Goal: Use online tool/utility: Utilize a website feature to perform a specific function

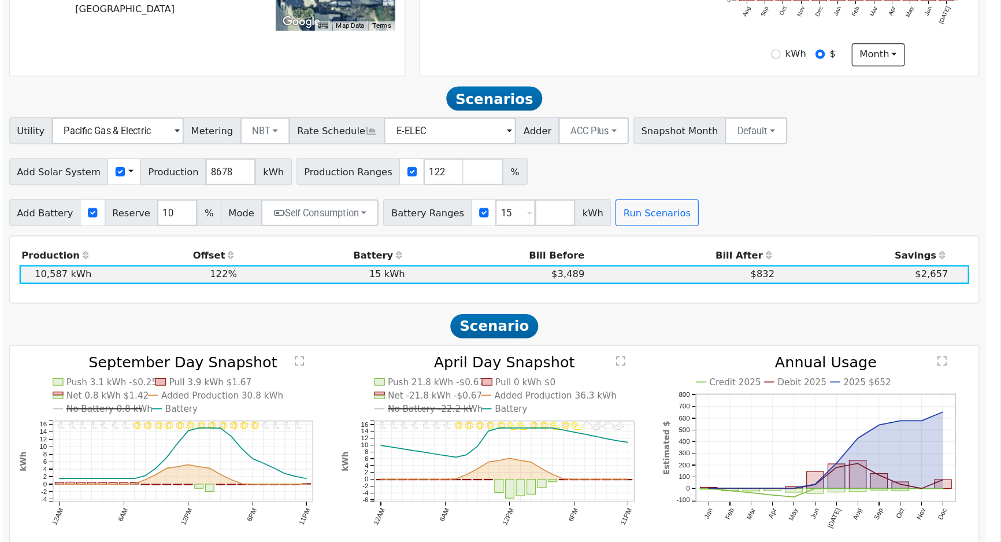
scroll to position [317, 0]
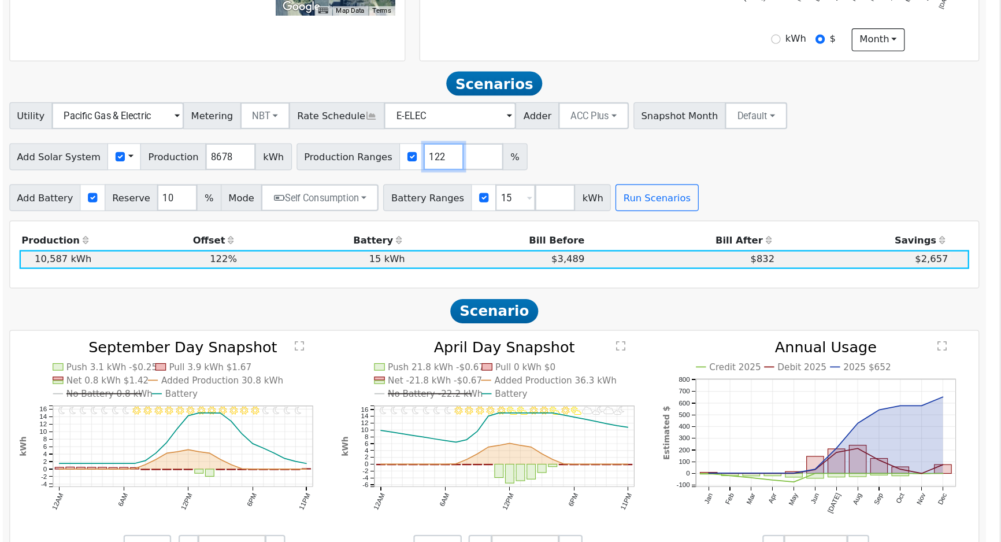
click at [505, 210] on input "122" at bounding box center [522, 209] width 35 height 23
type input "129"
click at [670, 251] on button "Run Scenarios" at bounding box center [705, 245] width 71 height 23
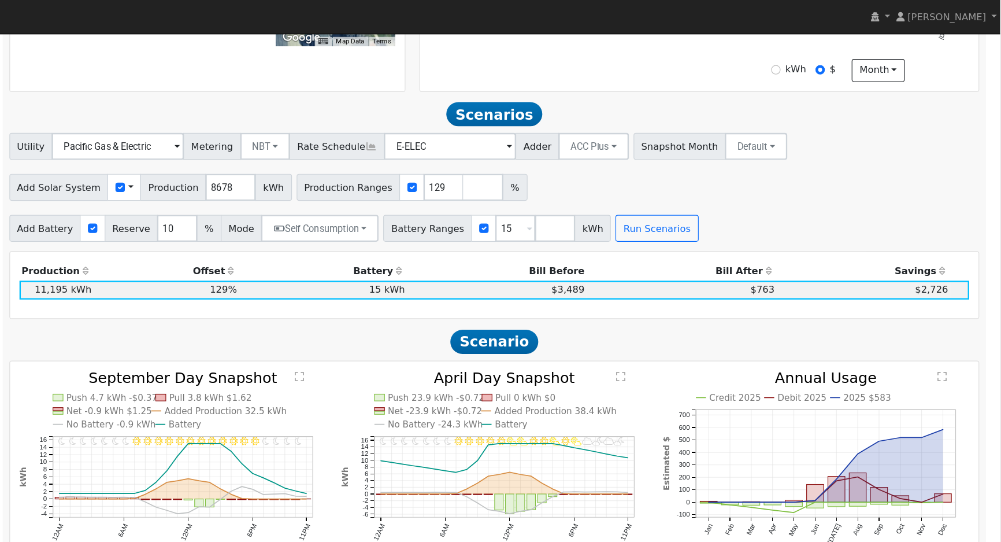
scroll to position [361, 0]
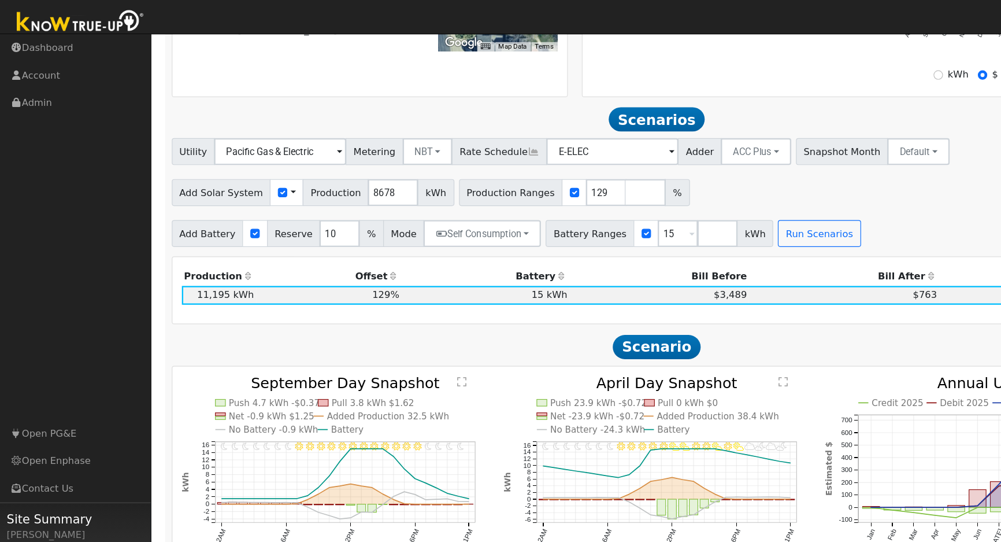
drag, startPoint x: 821, startPoint y: 183, endPoint x: 602, endPoint y: 186, distance: 219.1
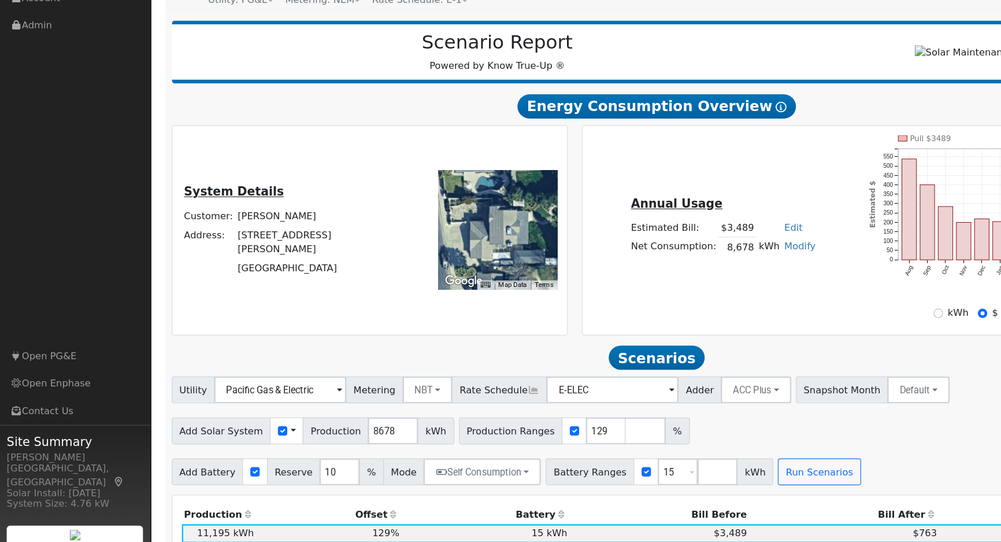
scroll to position [89, 0]
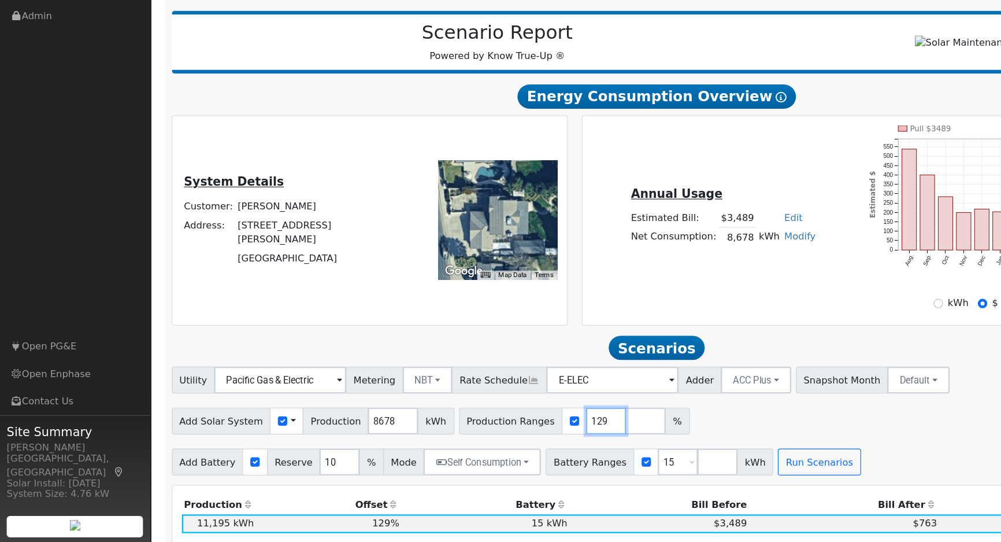
click at [505, 442] on input "129" at bounding box center [522, 437] width 35 height 23
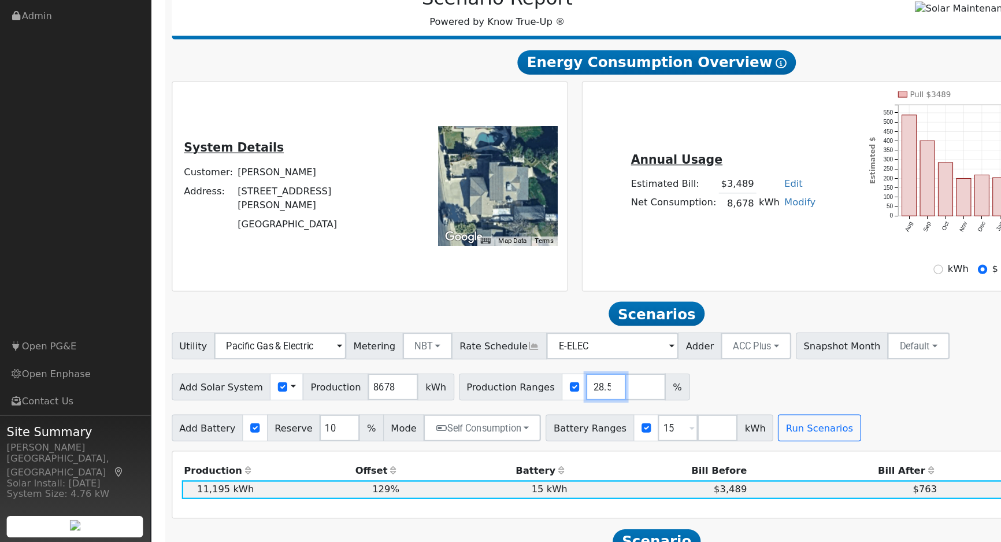
scroll to position [134, 0]
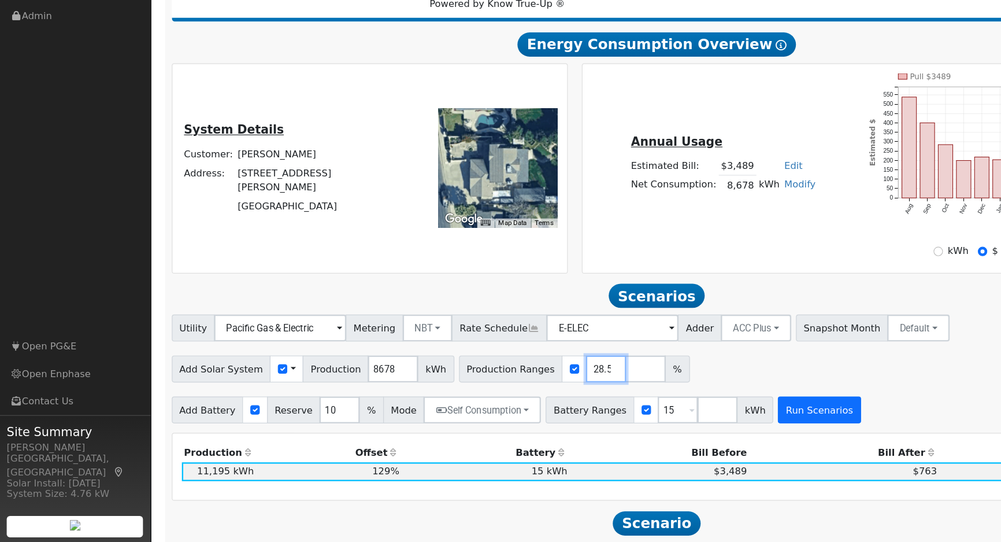
type input "128.5"
click at [678, 429] on button "Run Scenarios" at bounding box center [705, 427] width 71 height 23
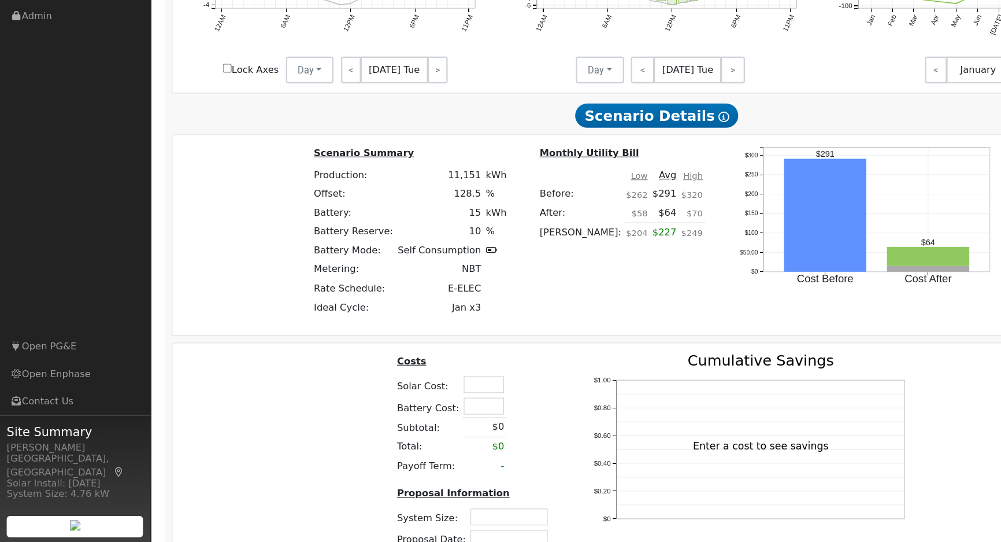
scroll to position [739, 0]
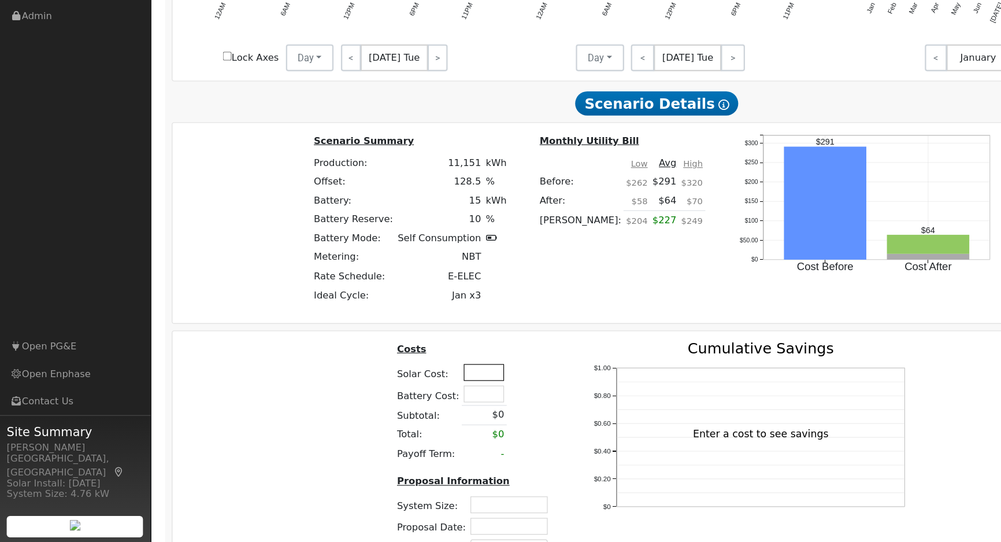
click at [427, 399] on input "text" at bounding box center [416, 395] width 35 height 14
type input "$43,600"
click at [255, 460] on div "Costs Solar Cost: $43,600 Battery Cost: Subtotal: $0 Total: $0 Payoff Term: - P…" at bounding box center [565, 466] width 843 height 195
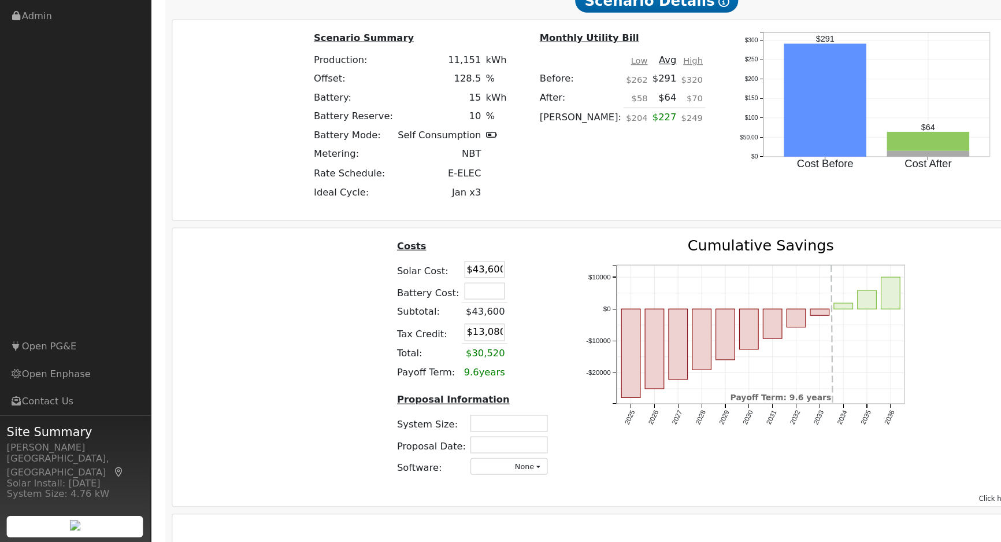
scroll to position [829, 0]
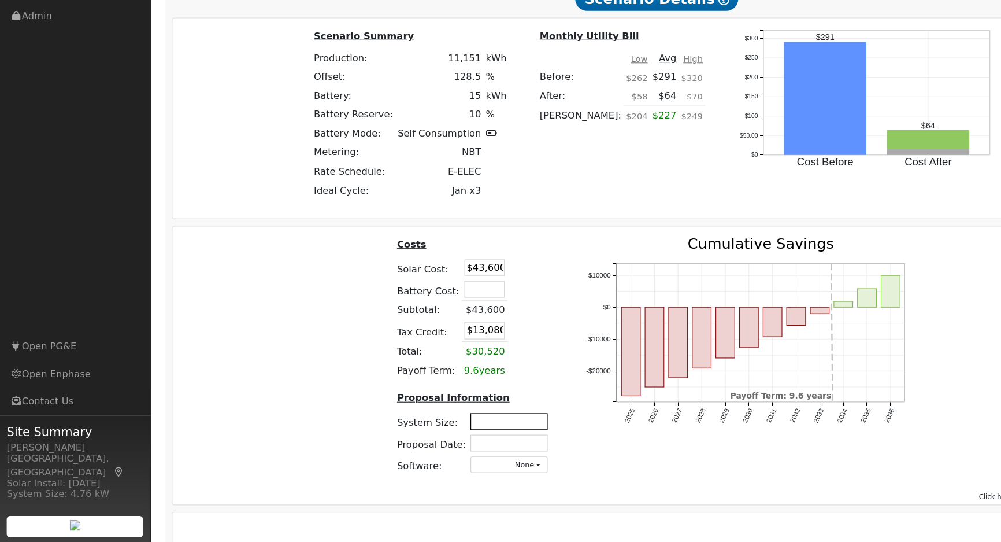
click at [457, 444] on input "text" at bounding box center [438, 438] width 66 height 14
type input "7.74"
click at [438, 464] on input "text" at bounding box center [438, 456] width 66 height 14
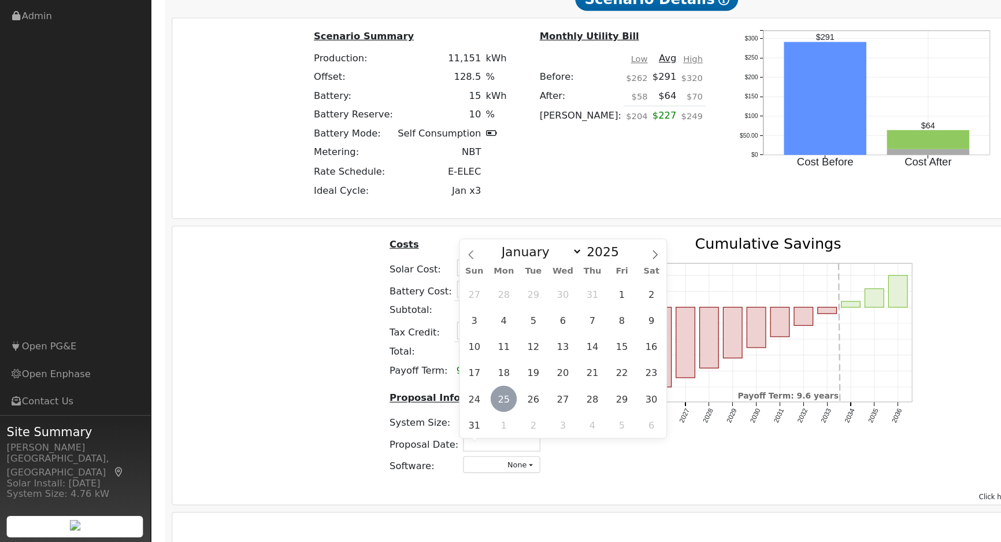
click at [433, 412] on span "25" at bounding box center [434, 418] width 23 height 23
type input "[DATE]"
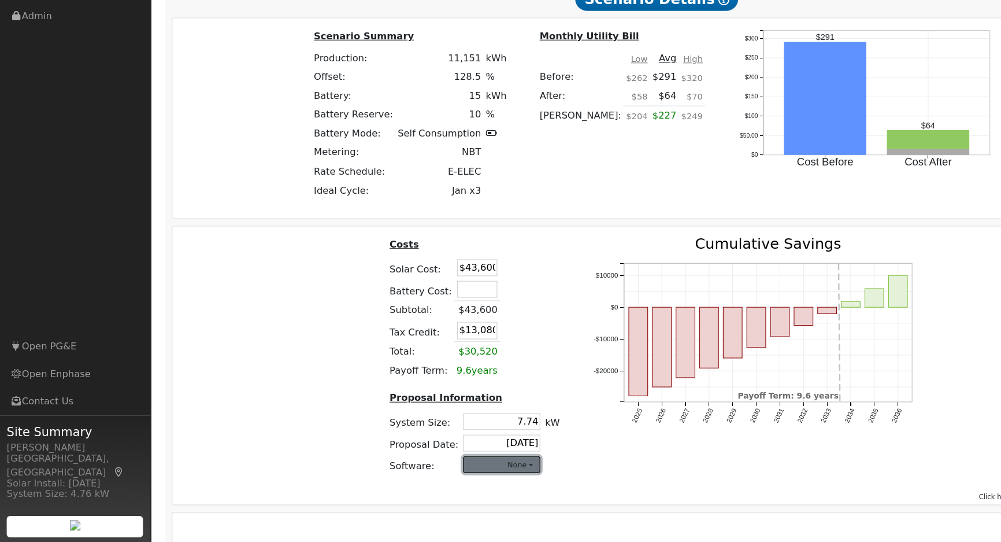
click at [446, 482] on button "None" at bounding box center [432, 475] width 66 height 14
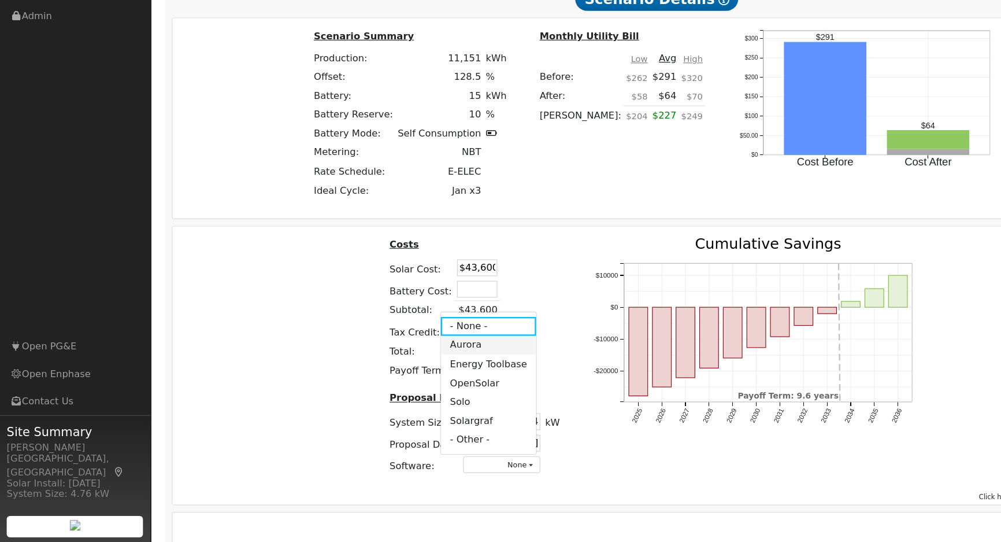
click at [411, 369] on link "Aurora" at bounding box center [420, 372] width 83 height 16
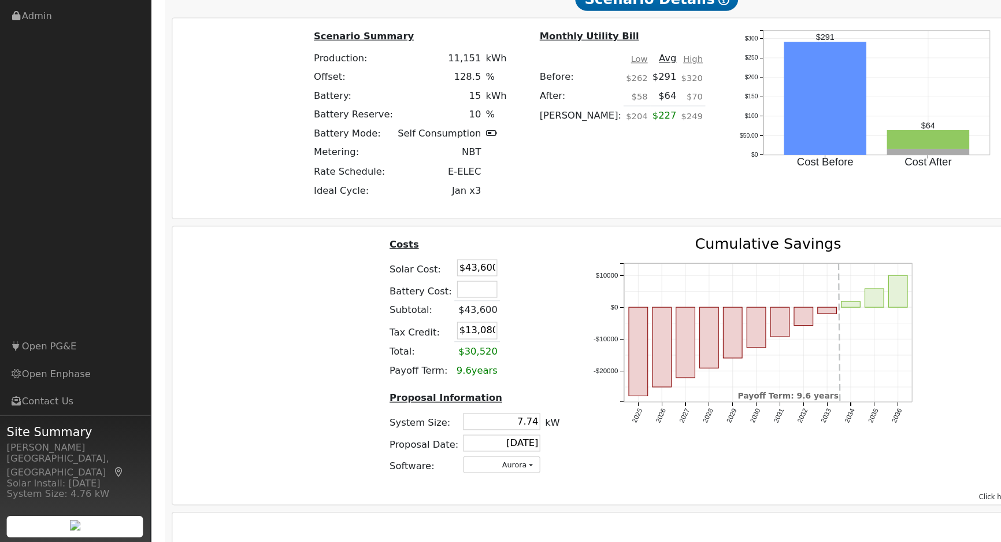
click at [657, 500] on div "Costs Solar Cost: $43,600 Battery Cost: Subtotal: $43,600 Tax Credit: $13,080 T…" at bounding box center [566, 389] width 835 height 239
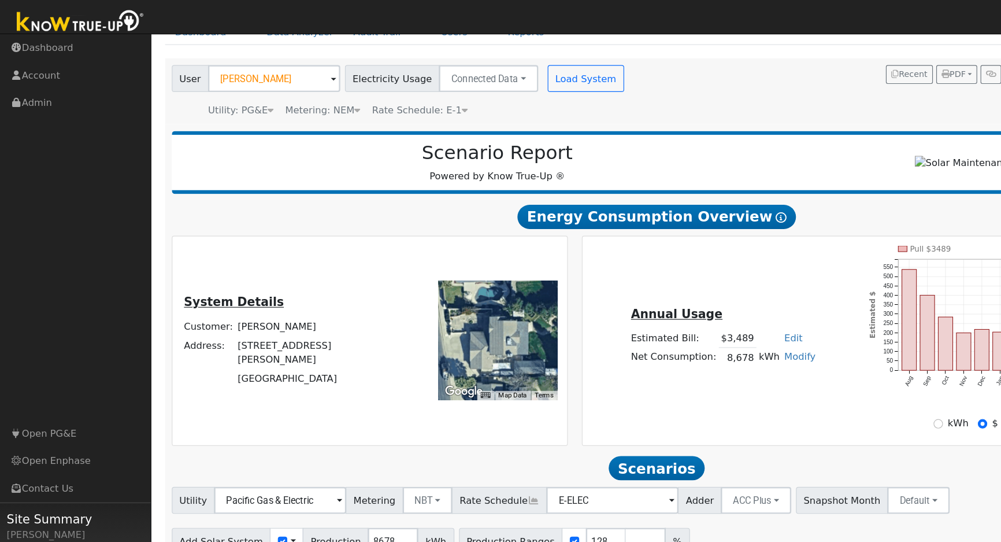
scroll to position [0, 0]
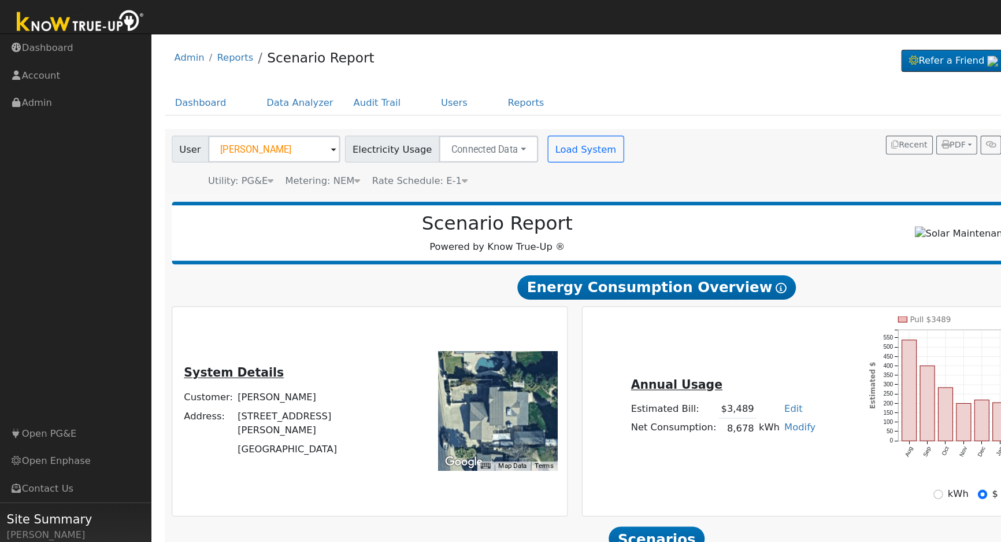
drag, startPoint x: 690, startPoint y: 293, endPoint x: 772, endPoint y: 274, distance: 84.8
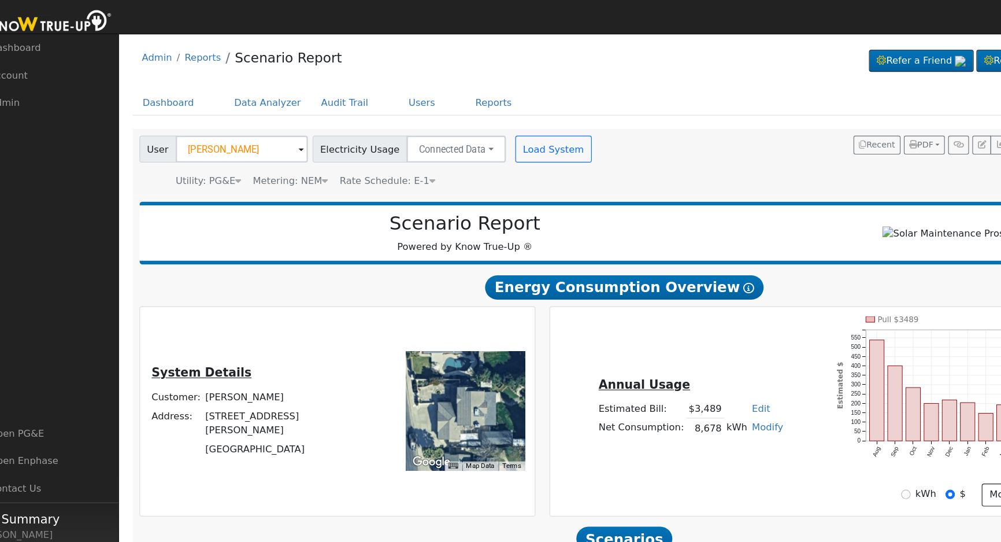
drag, startPoint x: 599, startPoint y: 179, endPoint x: 652, endPoint y: 173, distance: 52.9
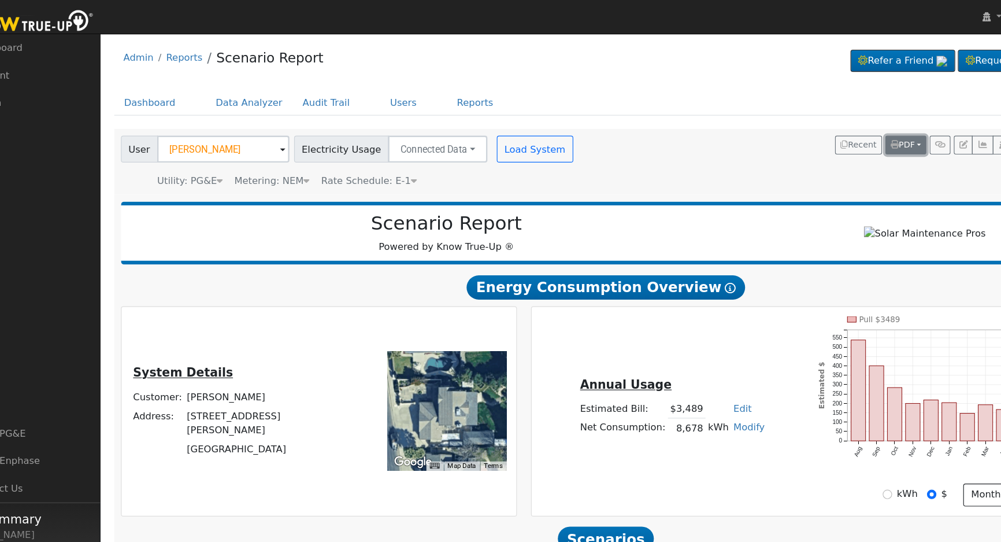
click at [827, 124] on span "PDF" at bounding box center [821, 125] width 21 height 8
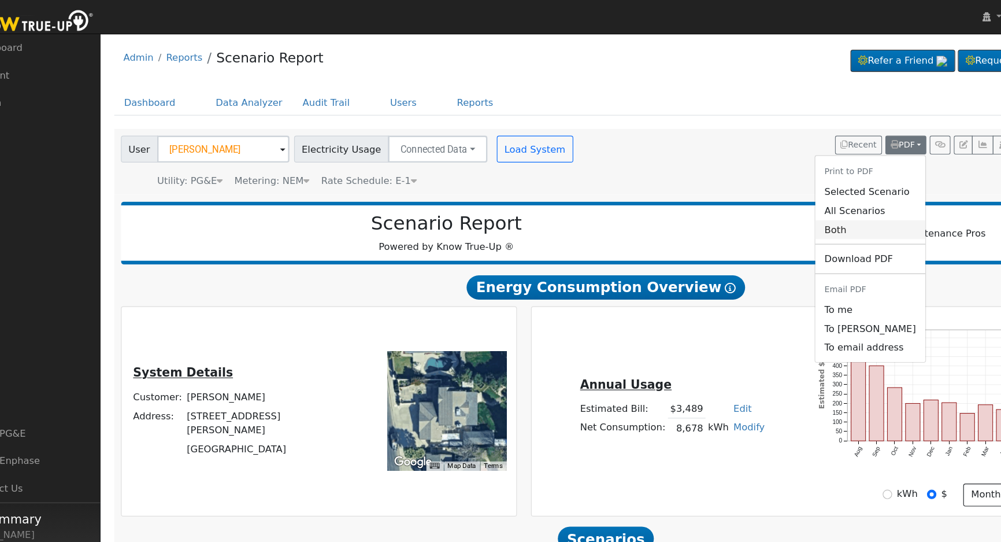
click at [775, 201] on link "Both" at bounding box center [793, 198] width 95 height 16
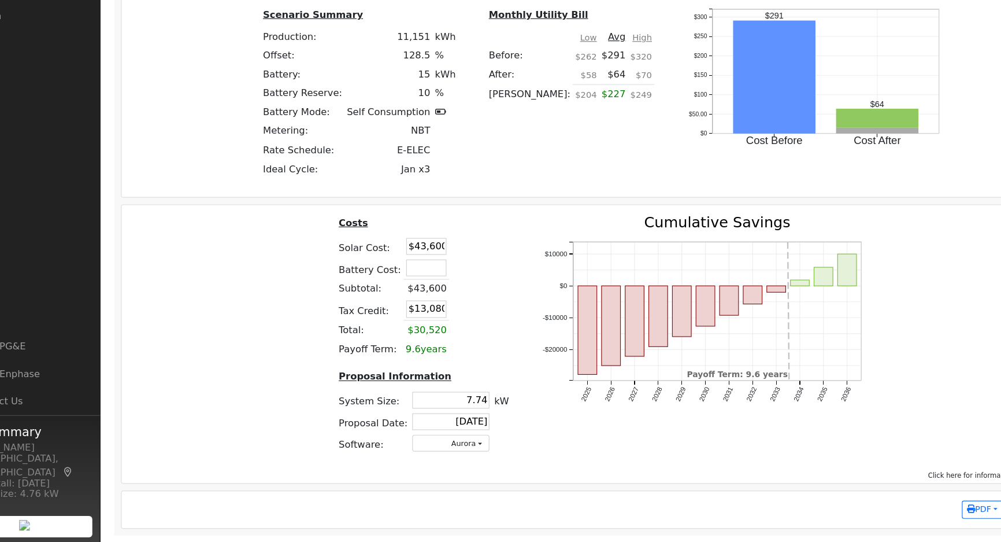
scroll to position [851, 0]
